Goal: Book appointment/travel/reservation

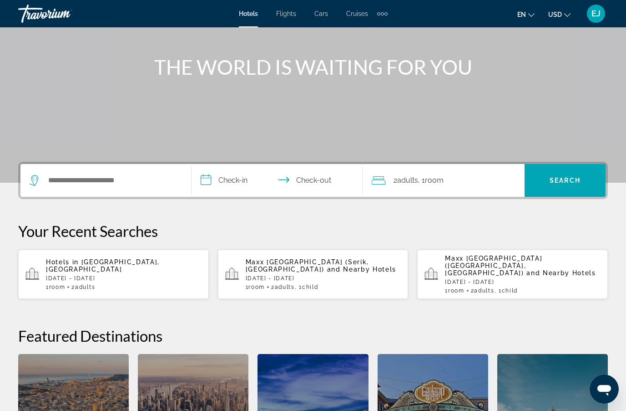
scroll to position [91, 0]
click at [122, 178] on input "Search hotel destination" at bounding box center [112, 180] width 130 height 14
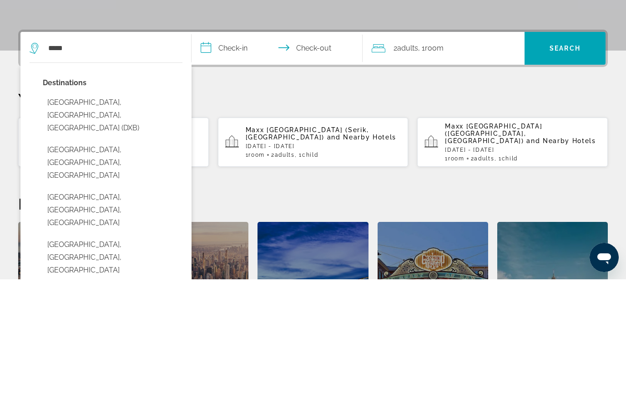
click at [120, 225] on button "[GEOGRAPHIC_DATA], [GEOGRAPHIC_DATA], [GEOGRAPHIC_DATA] (DXB)" at bounding box center [113, 246] width 140 height 43
type input "**********"
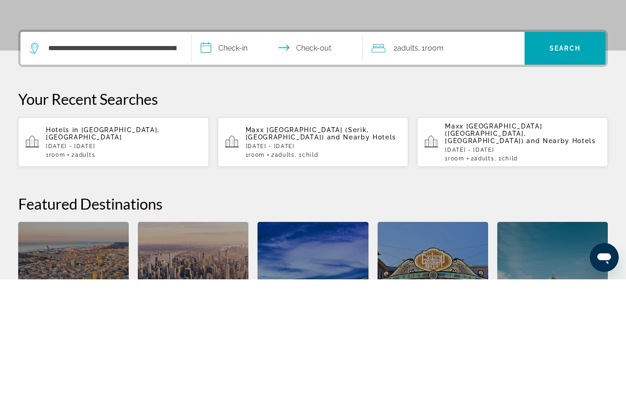
click at [244, 163] on input "**********" at bounding box center [279, 181] width 175 height 36
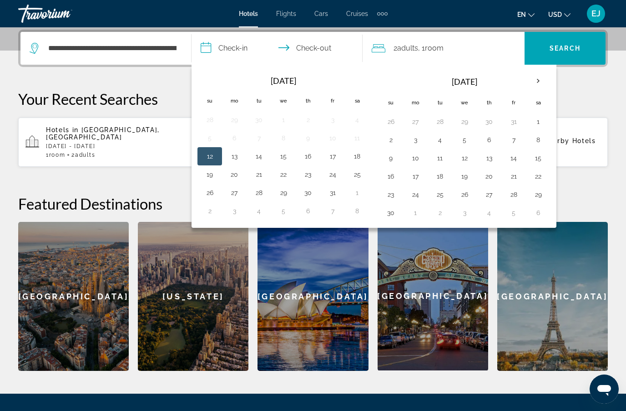
click at [539, 79] on th "Next month" at bounding box center [538, 81] width 25 height 20
click at [539, 80] on th "Next month" at bounding box center [538, 81] width 25 height 20
click at [470, 143] on button "7" at bounding box center [464, 139] width 15 height 13
click at [516, 141] on button "9" at bounding box center [514, 139] width 15 height 13
type input "**********"
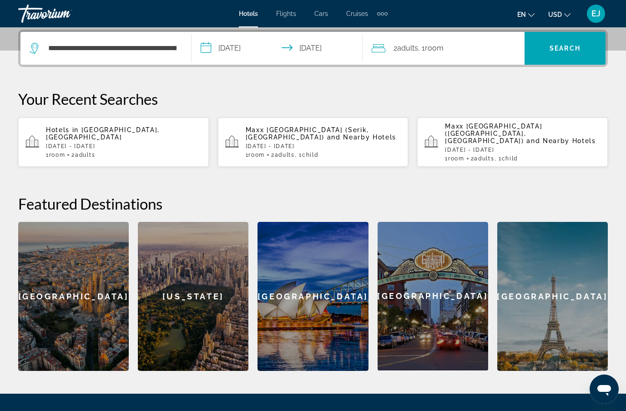
click at [559, 49] on span "Search" at bounding box center [565, 48] width 31 height 7
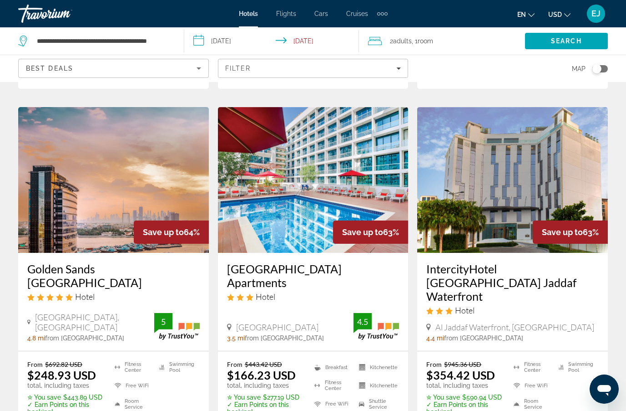
scroll to position [718, 0]
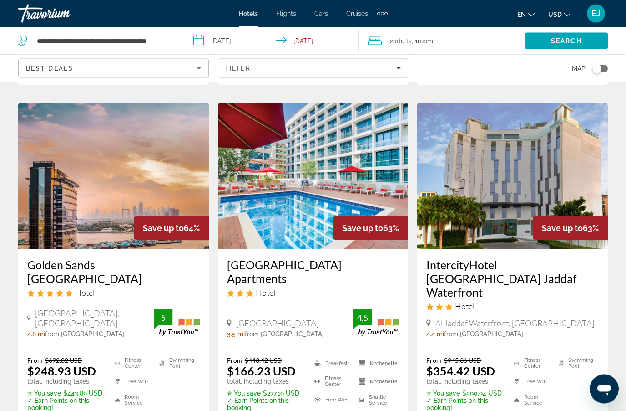
click at [108, 258] on h3 "Golden Sands [GEOGRAPHIC_DATA]" at bounding box center [113, 271] width 173 height 27
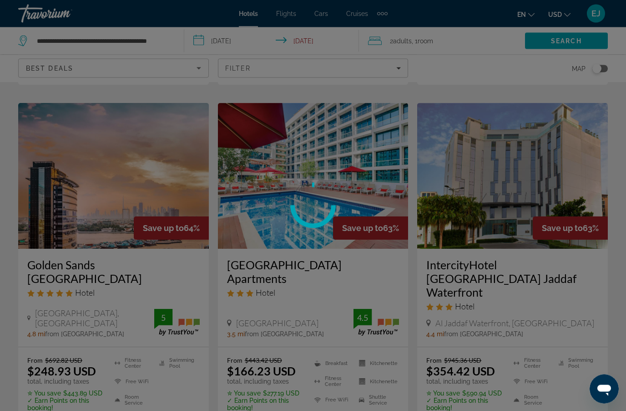
scroll to position [718, 0]
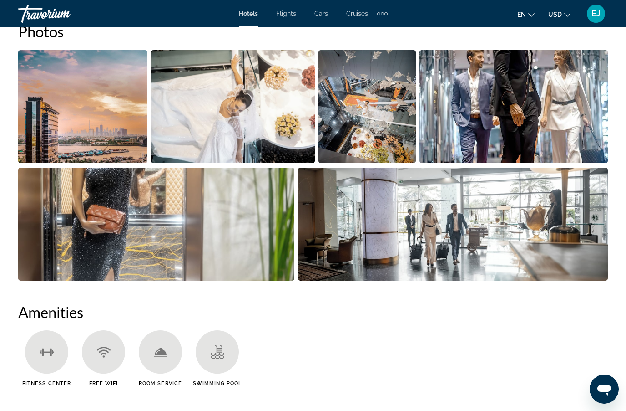
scroll to position [636, 0]
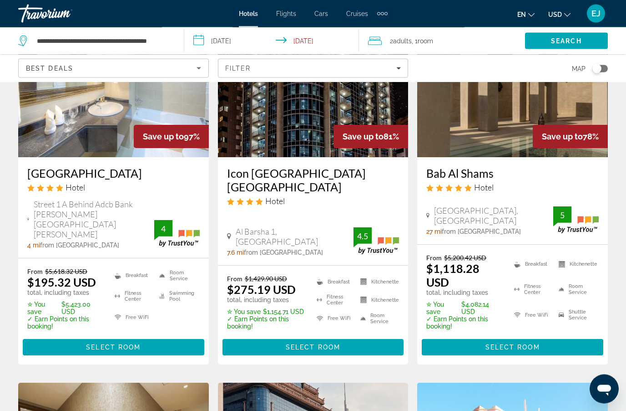
scroll to position [90, 0]
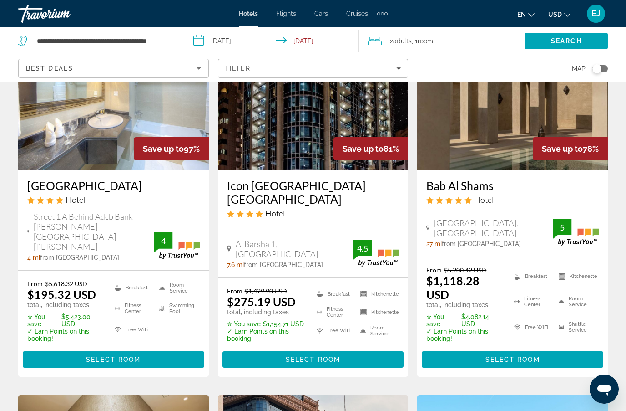
click at [91, 185] on h3 "[GEOGRAPHIC_DATA]" at bounding box center [113, 185] width 173 height 14
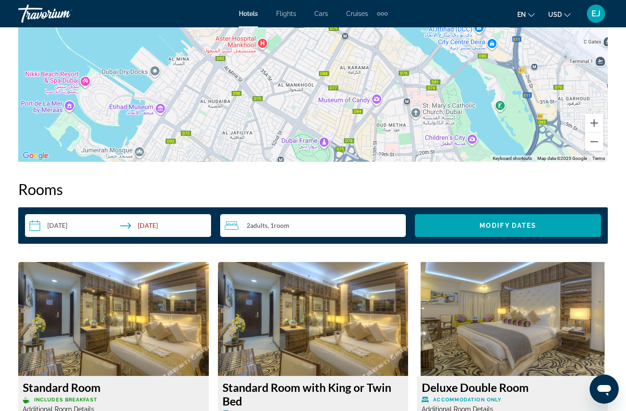
scroll to position [1165, 0]
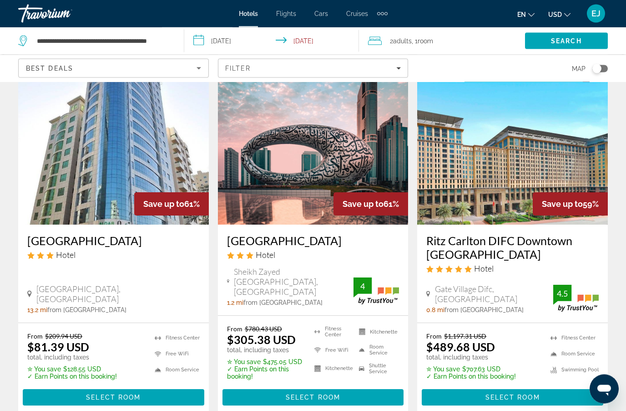
scroll to position [1111, 0]
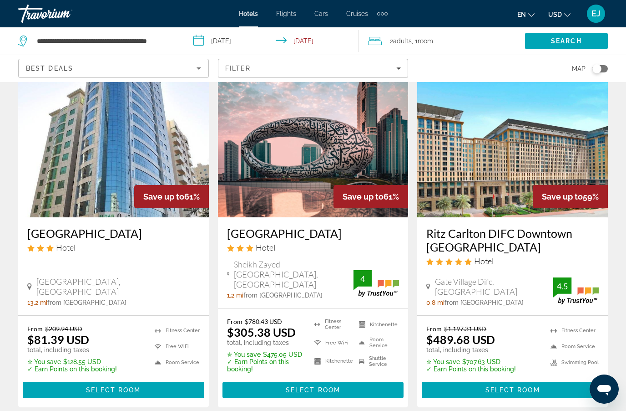
click at [310, 226] on h3 "[GEOGRAPHIC_DATA]" at bounding box center [313, 233] width 173 height 14
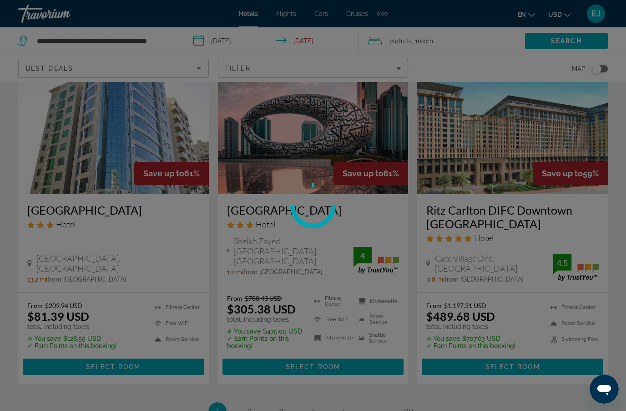
scroll to position [1133, 0]
click at [312, 351] on div at bounding box center [313, 205] width 626 height 411
